Goal: Task Accomplishment & Management: Manage account settings

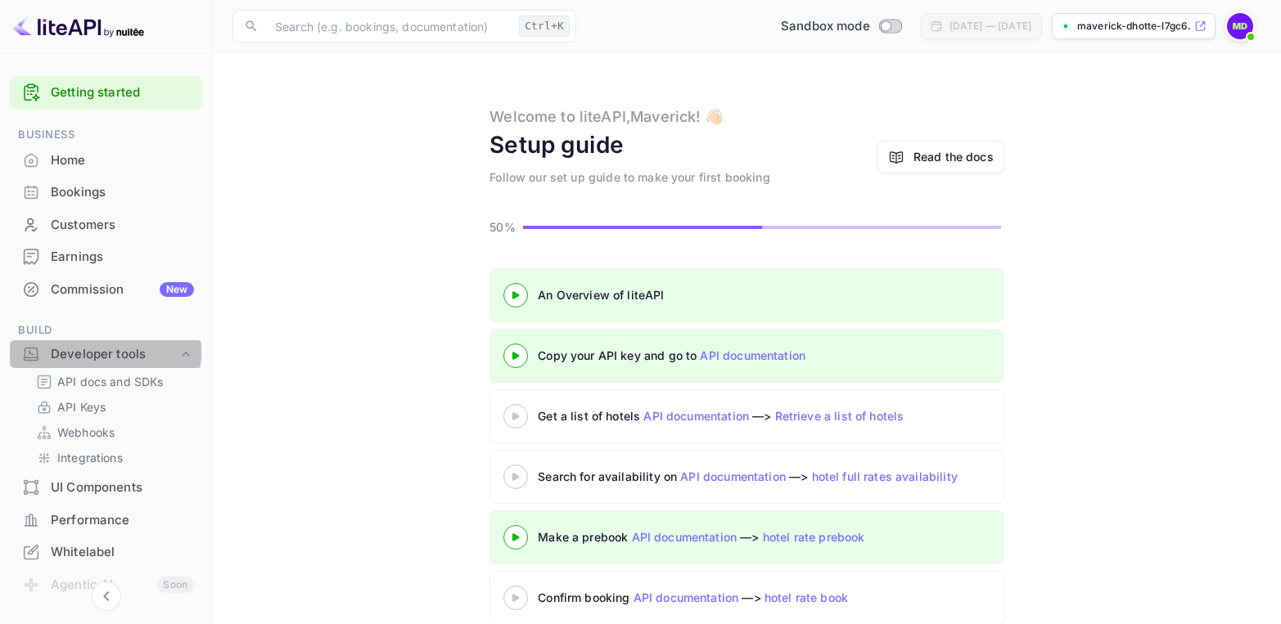
click at [83, 351] on div "Developer tools" at bounding box center [114, 354] width 127 height 19
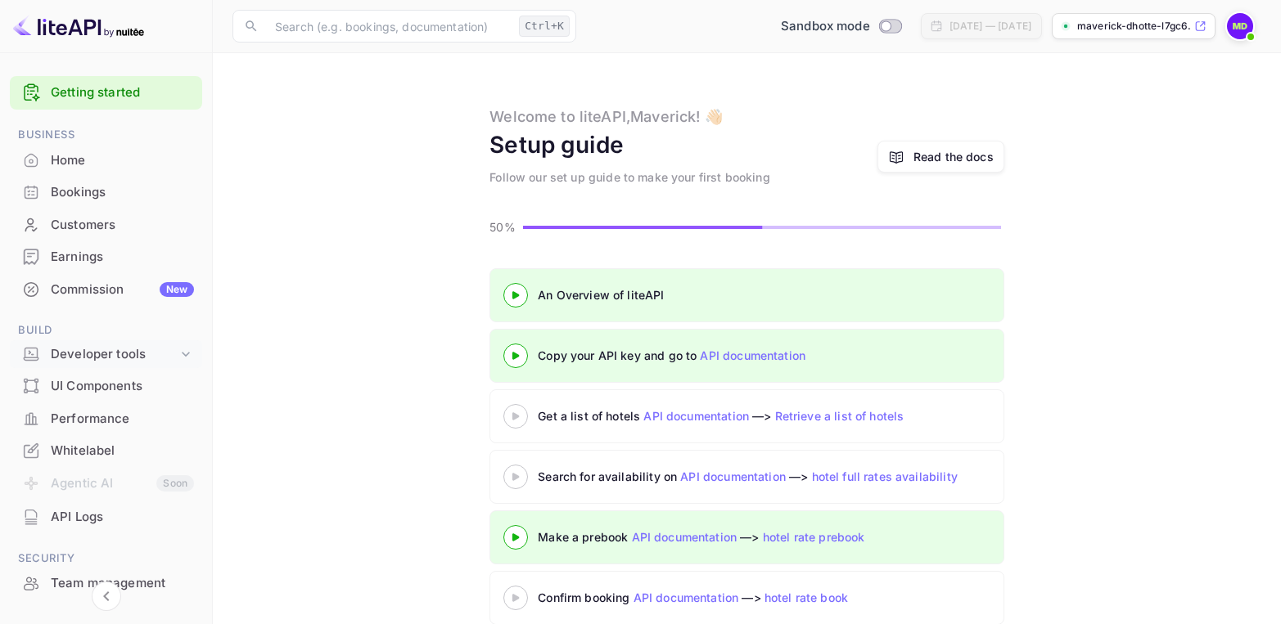
click at [85, 353] on div "Developer tools" at bounding box center [114, 354] width 127 height 19
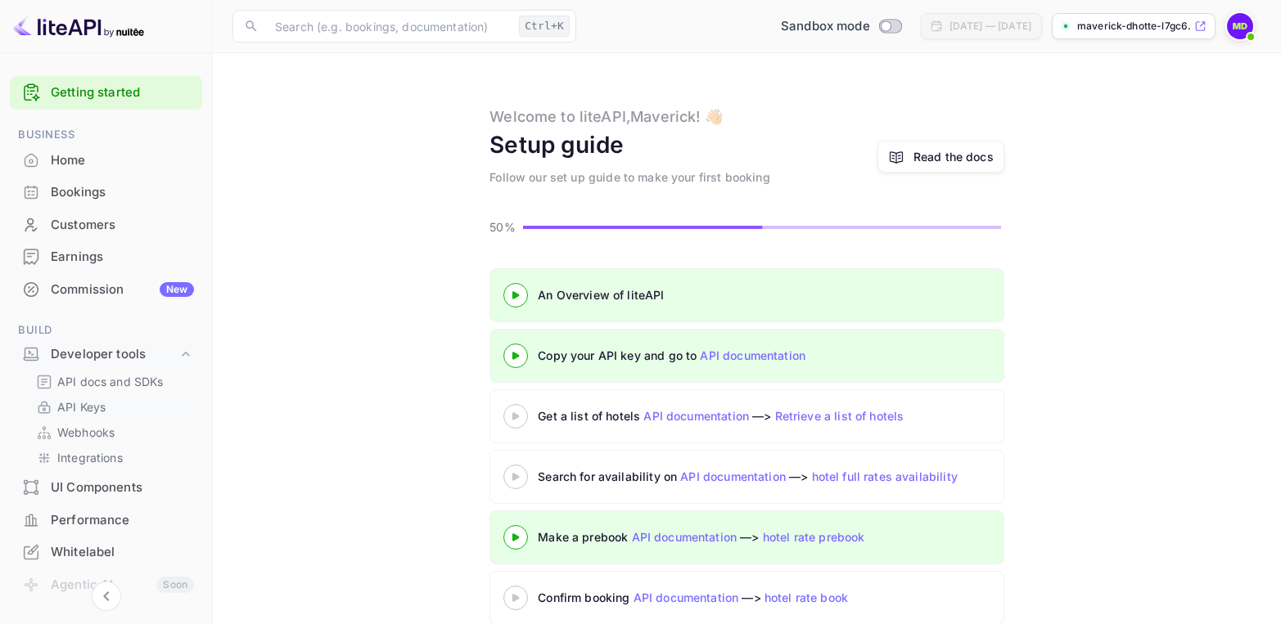
click at [82, 403] on p "API Keys" at bounding box center [81, 406] width 48 height 17
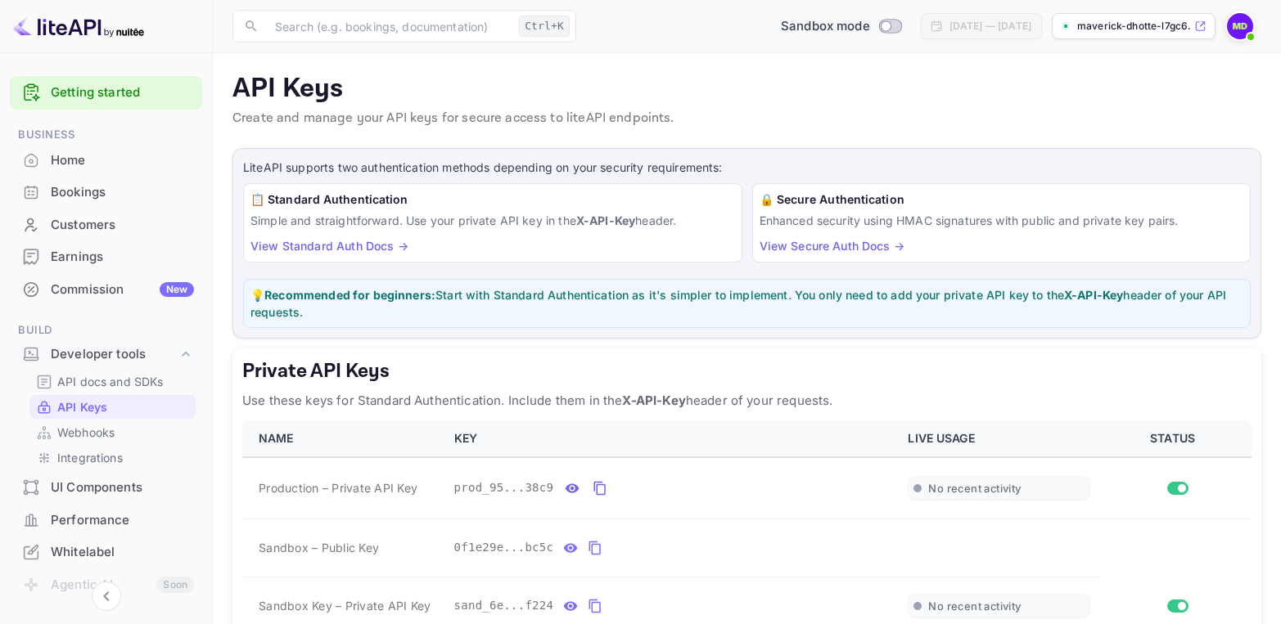
click at [869, 25] on input "Switch to Production mode" at bounding box center [885, 25] width 33 height 11
checkbox input "true"
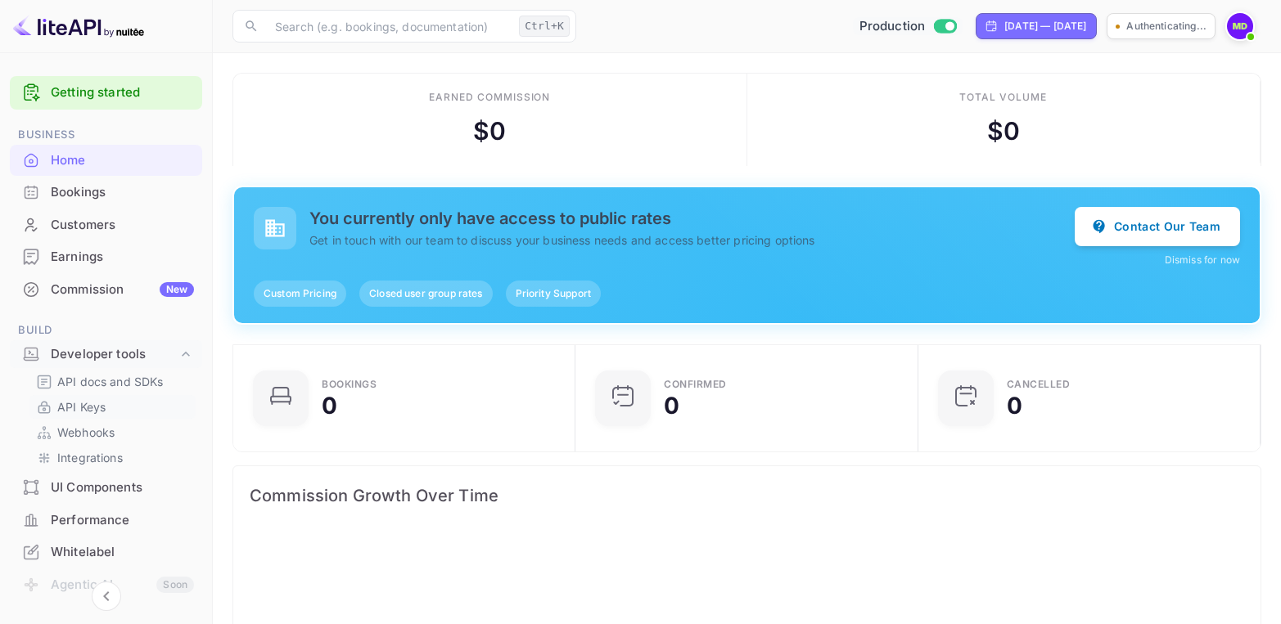
click at [72, 403] on p "API Keys" at bounding box center [81, 406] width 48 height 17
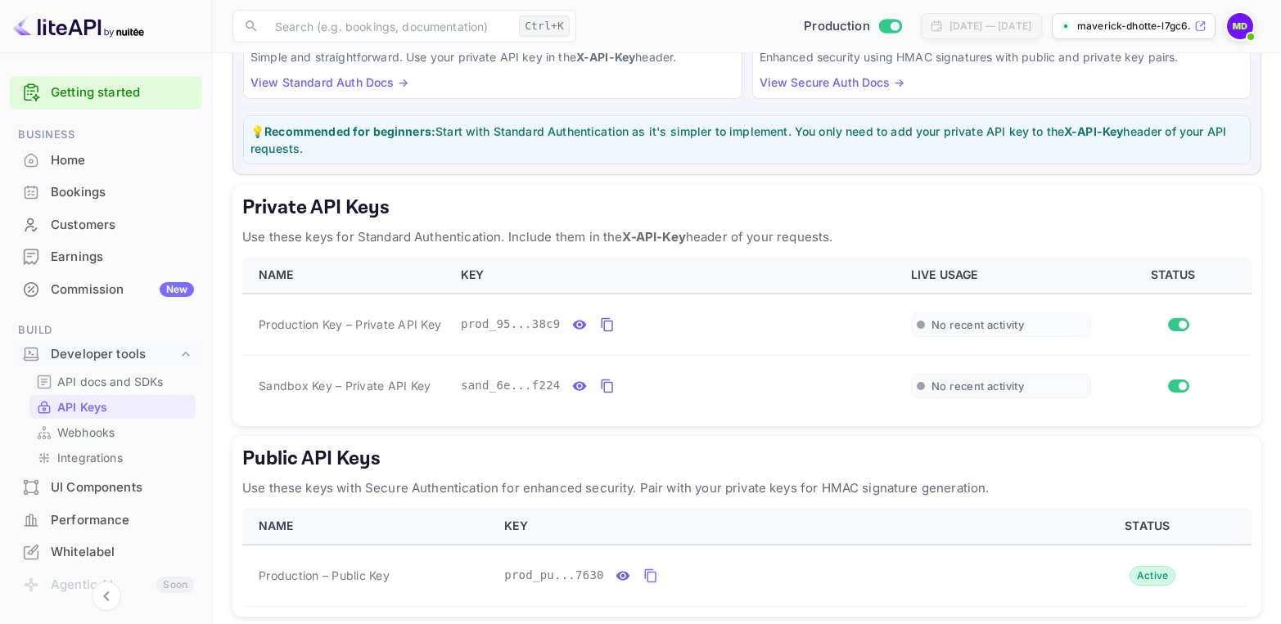
scroll to position [235, 0]
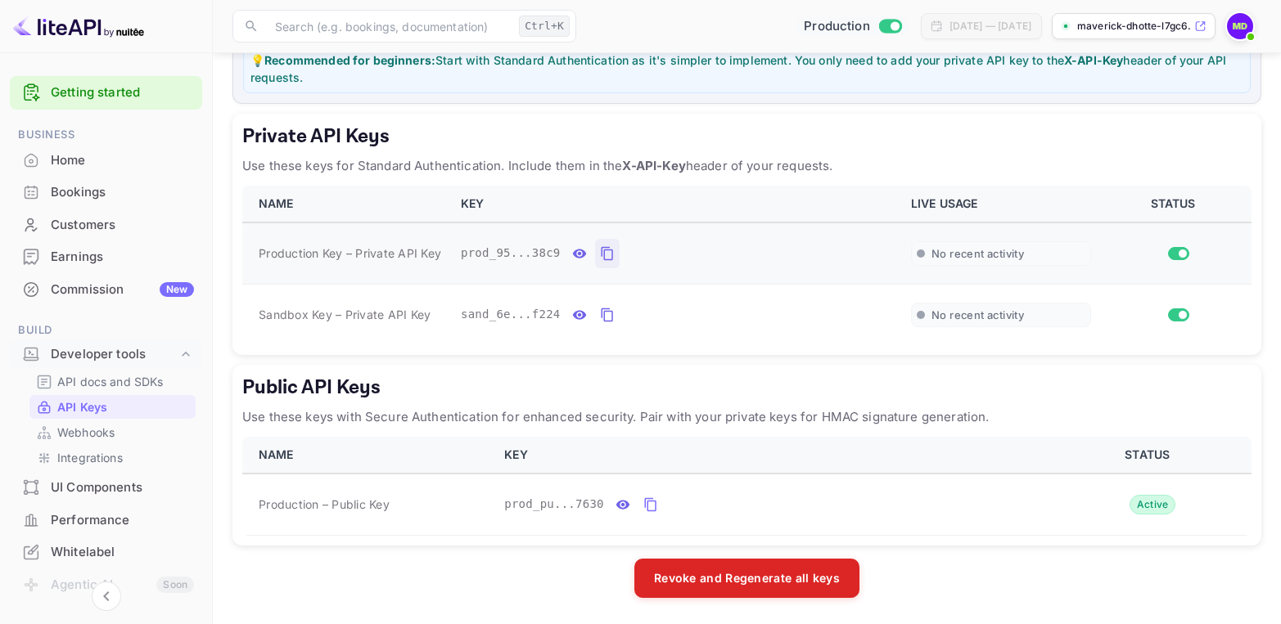
click at [600, 256] on icon "private api keys table" at bounding box center [607, 254] width 15 height 20
click at [601, 313] on icon "private api keys table" at bounding box center [606, 315] width 11 height 14
